Goal: Complete application form

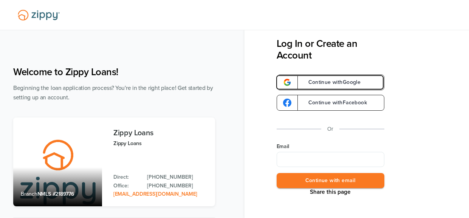
click at [305, 80] on span "Continue with Google" at bounding box center [331, 82] width 60 height 5
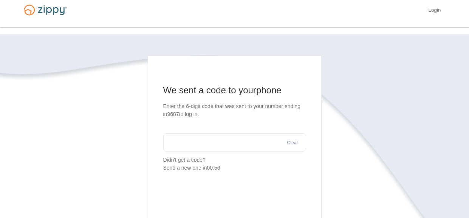
scroll to position [7, 0]
click at [220, 124] on section "We sent a code to your phone Enter the 6-digit code that was sent to your numbe…" at bounding box center [234, 128] width 143 height 88
click at [204, 133] on input "text" at bounding box center [234, 142] width 143 height 18
type input "******"
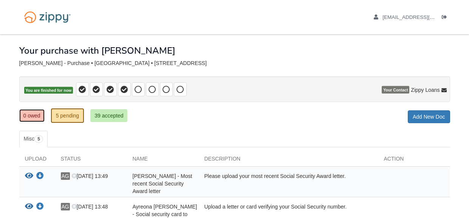
click at [26, 119] on link "0 owed" at bounding box center [31, 115] width 25 height 13
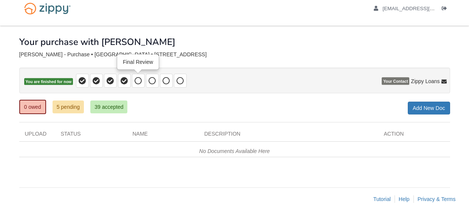
scroll to position [9, 0]
click at [135, 79] on icon at bounding box center [139, 81] width 8 height 8
